Goal: Information Seeking & Learning: Learn about a topic

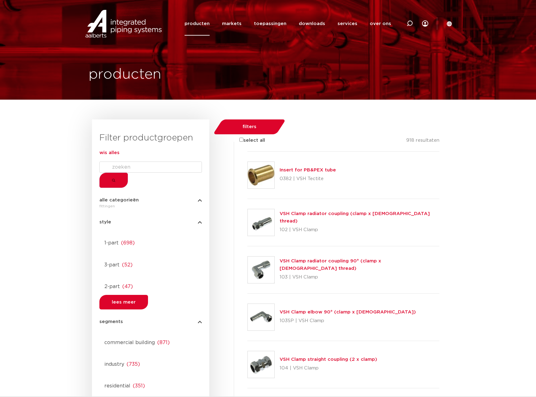
click at [104, 237] on div at bounding box center [150, 237] width 103 height 0
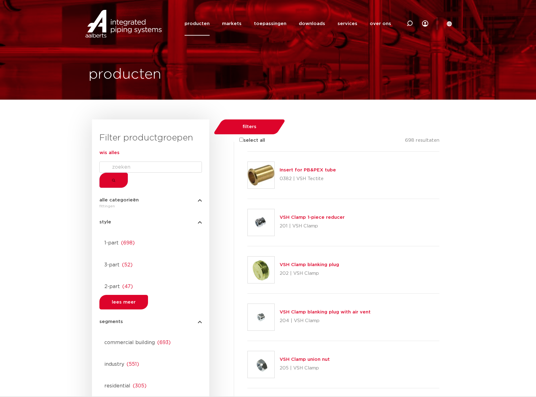
click at [101, 237] on div at bounding box center [150, 237] width 103 height 0
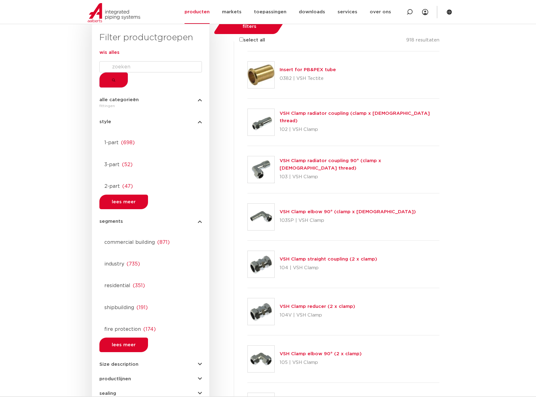
scroll to position [107, 0]
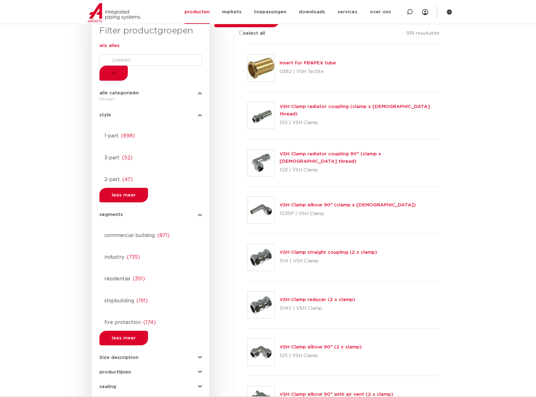
click at [112, 293] on span "lees meer" at bounding box center [124, 338] width 24 height 5
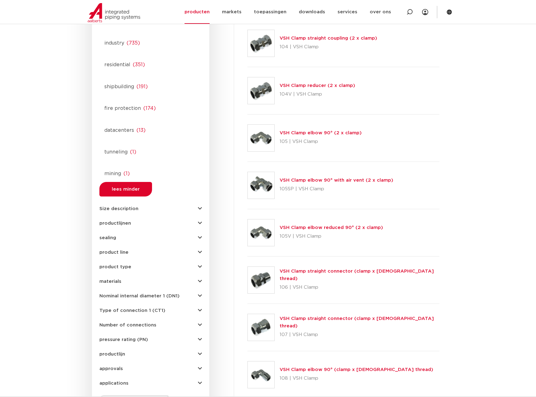
scroll to position [0, 0]
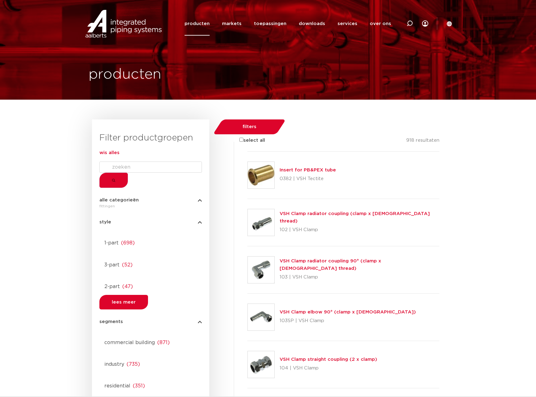
click at [196, 293] on button "segments" at bounding box center [150, 322] width 103 height 5
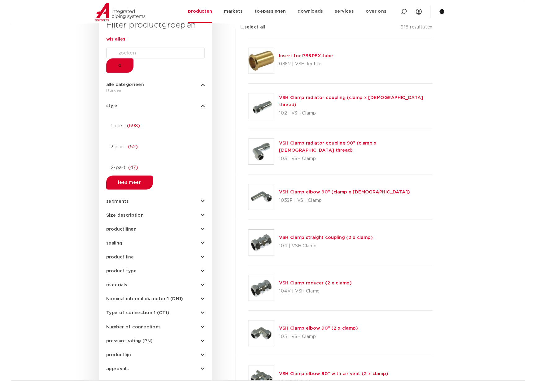
scroll to position [21, 0]
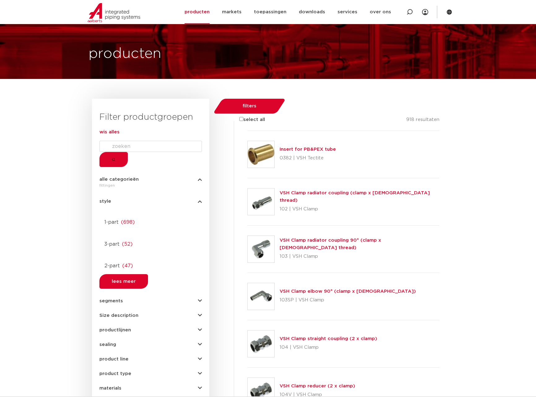
drag, startPoint x: 110, startPoint y: 264, endPoint x: 114, endPoint y: 265, distance: 3.9
click at [110, 293] on span "segments" at bounding box center [111, 301] width 24 height 5
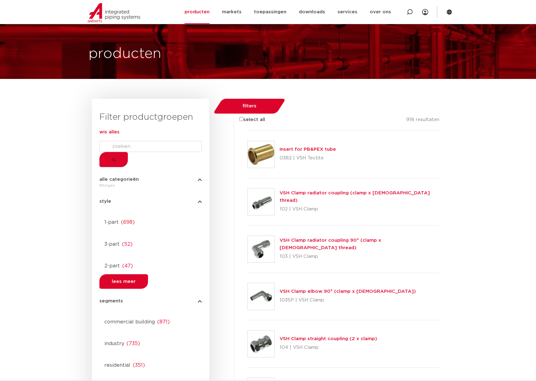
click at [200, 203] on icon "button" at bounding box center [200, 201] width 4 height 5
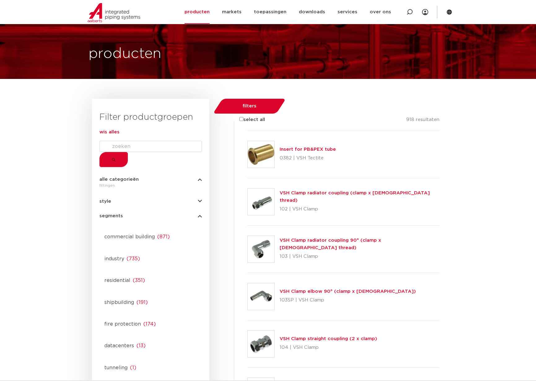
click at [105, 231] on div at bounding box center [150, 231] width 103 height 0
click at [103, 293] on div at bounding box center [150, 296] width 103 height 0
click at [104, 231] on div at bounding box center [150, 231] width 103 height 0
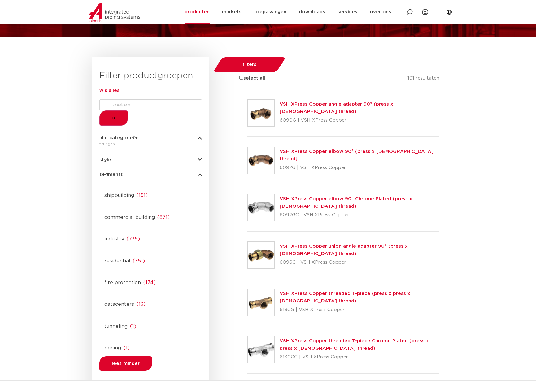
scroll to position [57, 0]
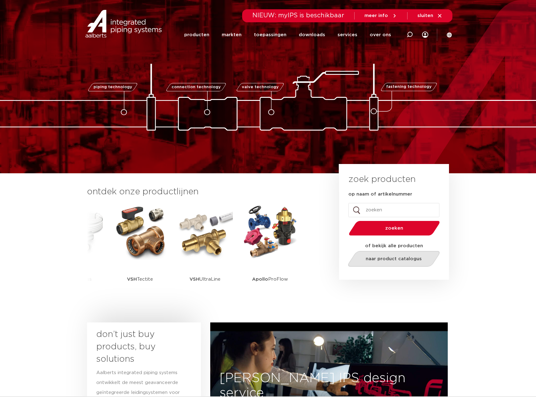
click at [405, 263] on link "naar product catalogus" at bounding box center [393, 259] width 95 height 16
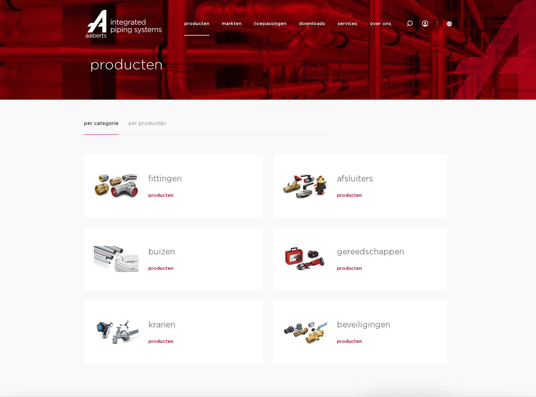
click at [159, 195] on span "producten" at bounding box center [160, 196] width 25 height 6
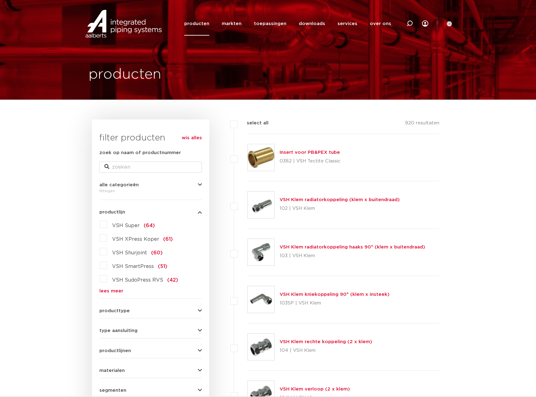
click at [191, 137] on link "wis alles" at bounding box center [192, 137] width 20 height 7
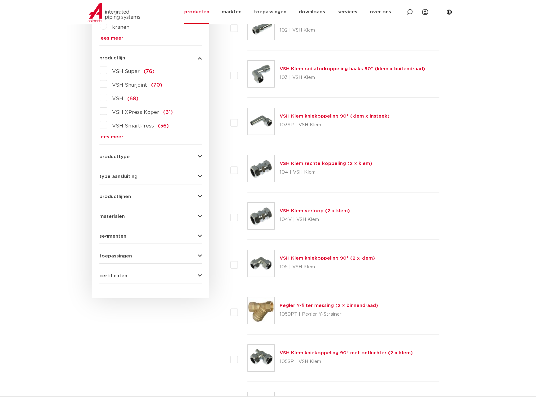
scroll to position [258, 0]
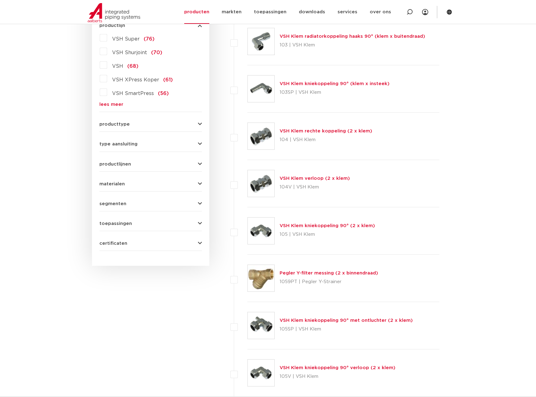
click at [117, 204] on span "segmenten" at bounding box center [112, 204] width 27 height 5
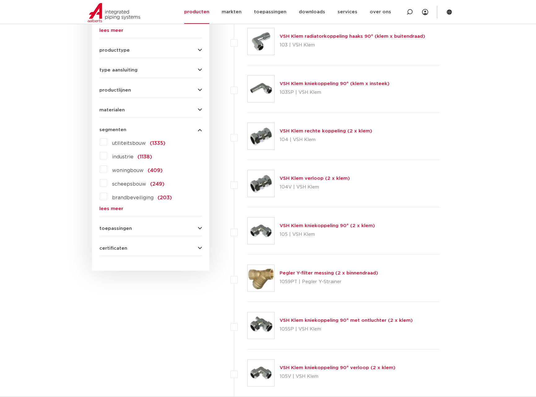
scroll to position [253, 0]
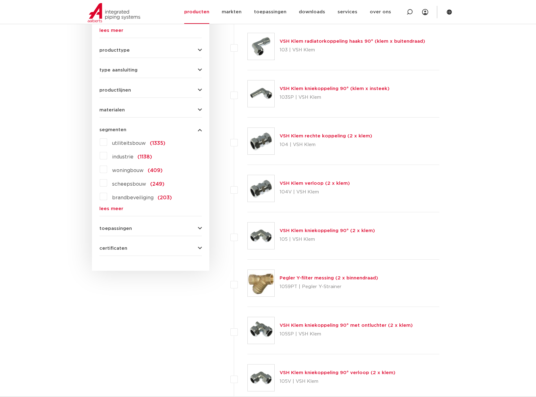
click at [107, 141] on label "utiliteitsbouw (1335)" at bounding box center [136, 142] width 58 height 10
click at [0, 0] on input "utiliteitsbouw (1335)" at bounding box center [0, 0] width 0 height 0
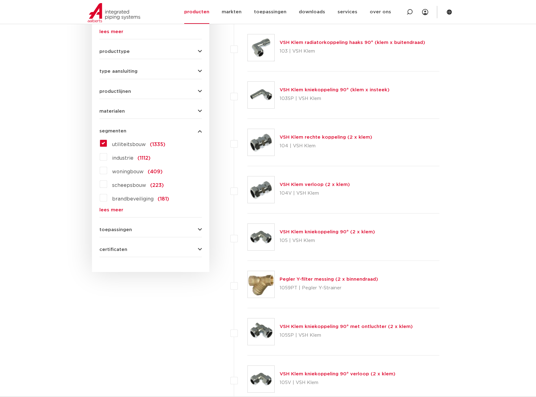
scroll to position [253, 0]
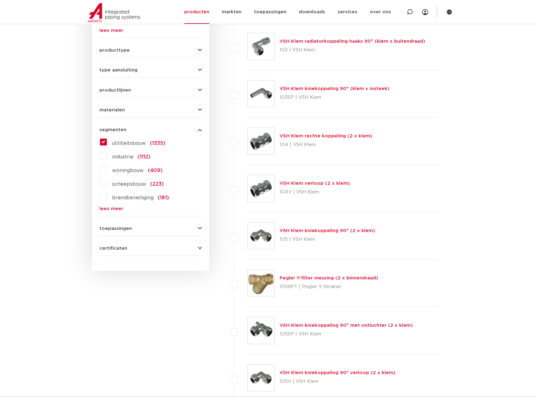
click at [119, 208] on link "lees meer" at bounding box center [150, 209] width 103 height 5
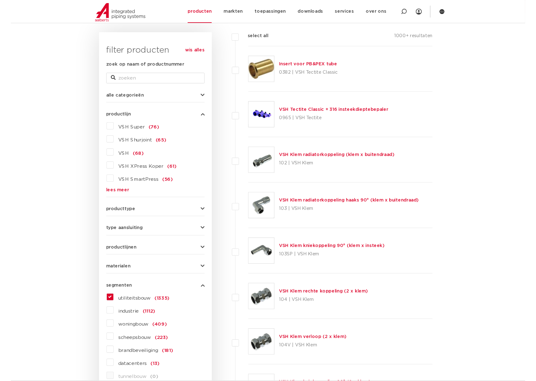
scroll to position [97, 0]
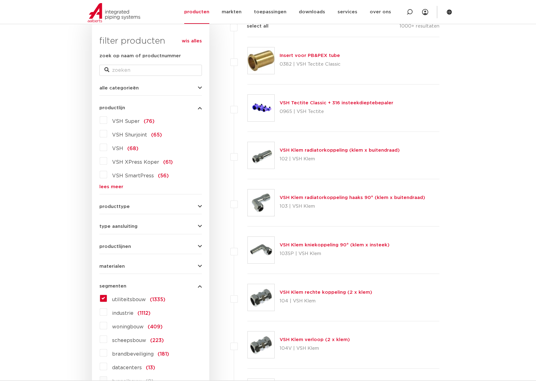
click at [175, 110] on div "productlijn VSH Super (76) VSH Shurjoint (65) VSH (68) (9)" at bounding box center [150, 145] width 103 height 89
click at [151, 108] on button "productlijn" at bounding box center [150, 108] width 103 height 5
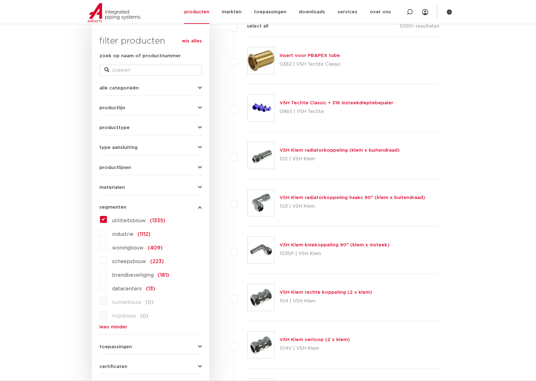
scroll to position [98, 0]
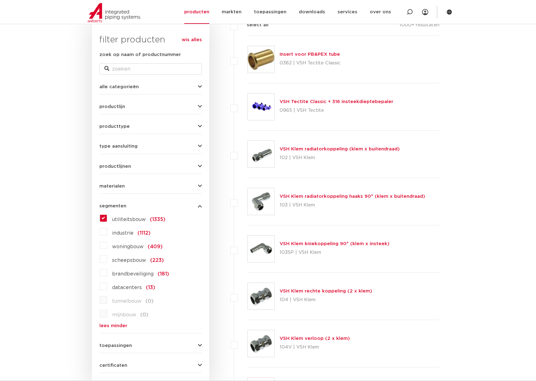
drag, startPoint x: 105, startPoint y: 218, endPoint x: 108, endPoint y: 239, distance: 21.9
click at [107, 219] on label "utiliteitsbouw (1335)" at bounding box center [136, 218] width 58 height 10
click at [0, 0] on input "utiliteitsbouw (1335)" at bounding box center [0, 0] width 0 height 0
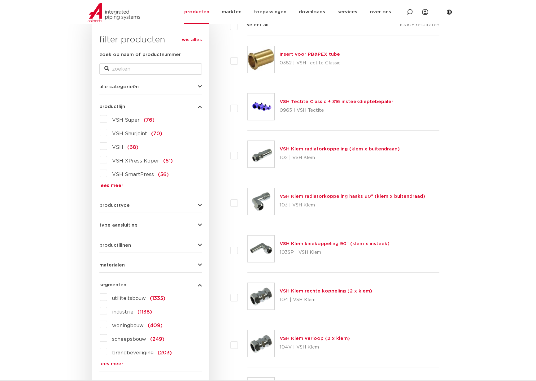
drag, startPoint x: 104, startPoint y: 339, endPoint x: 108, endPoint y: 345, distance: 7.2
click at [107, 340] on label "scheepsbouw (249)" at bounding box center [135, 338] width 57 height 10
click at [0, 0] on input "scheepsbouw (249)" at bounding box center [0, 0] width 0 height 0
